Goal: Navigation & Orientation: Find specific page/section

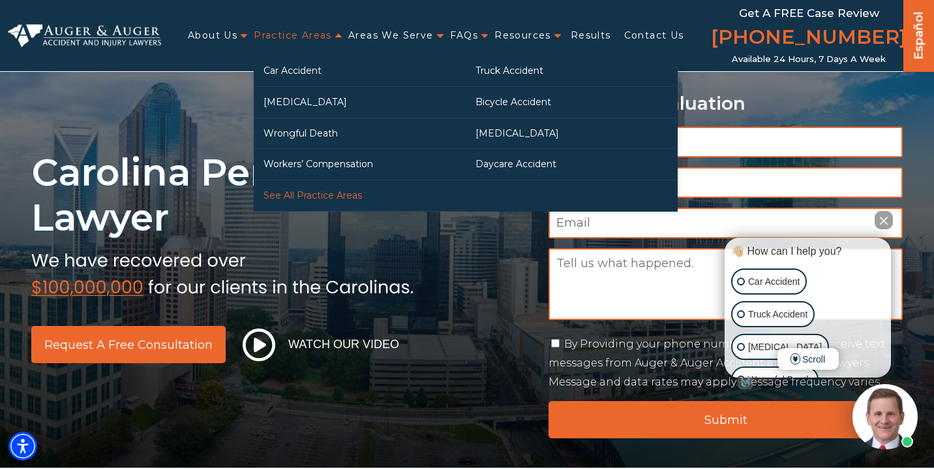
click at [307, 195] on link "See All Practice Areas" at bounding box center [360, 195] width 212 height 31
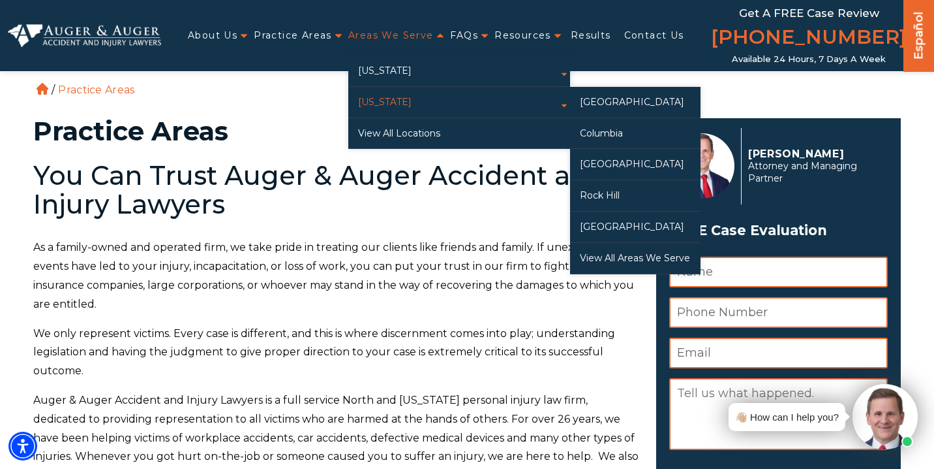
click at [398, 97] on link "[US_STATE]" at bounding box center [459, 102] width 222 height 31
